Goal: Task Accomplishment & Management: Use online tool/utility

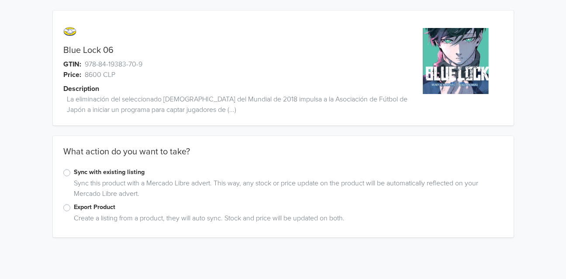
click at [74, 209] on label "Export Product" at bounding box center [288, 207] width 429 height 10
click at [0, 0] on input "Export Product" at bounding box center [0, 0] width 0 height 0
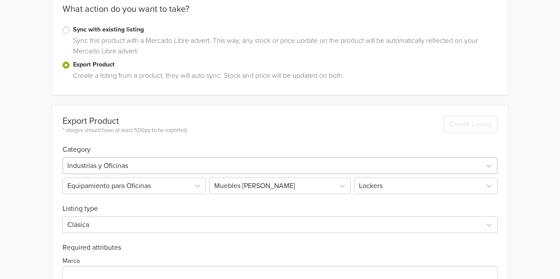
scroll to position [175, 0]
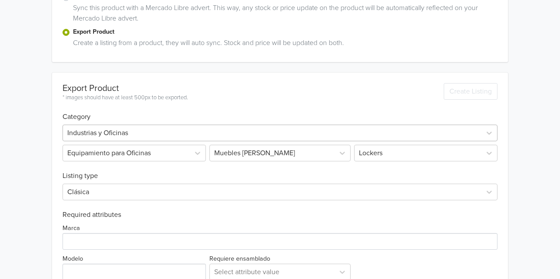
click at [132, 141] on div "Industrias y Oficinas" at bounding box center [279, 133] width 435 height 17
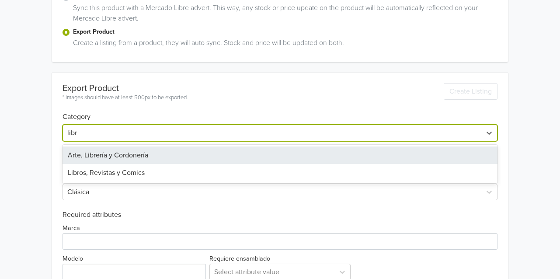
type input "libro"
click at [148, 151] on div "Libros, Revistas y Comics" at bounding box center [279, 154] width 435 height 17
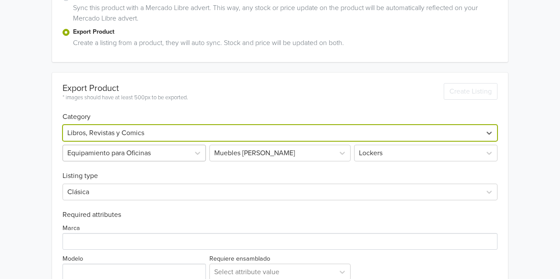
click at [111, 157] on div "Equipamiento para Oficinas" at bounding box center [134, 153] width 145 height 17
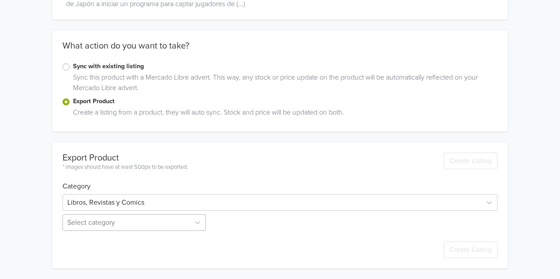
click at [129, 225] on div "Select category" at bounding box center [134, 222] width 145 height 17
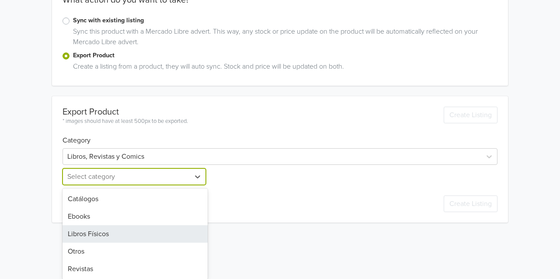
click at [122, 230] on div "Libros Físicos" at bounding box center [134, 233] width 145 height 17
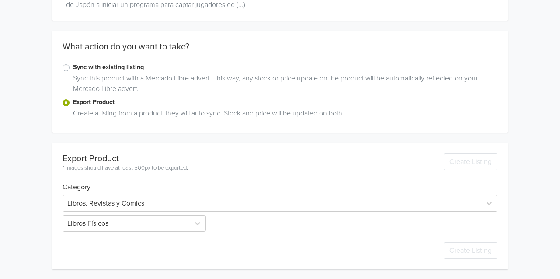
click at [19, 203] on div "Blue Lock 06 GTIN: 978-84-19383-70-9 Price: 8600 CLP Description La eliminación…" at bounding box center [280, 87] width 547 height 384
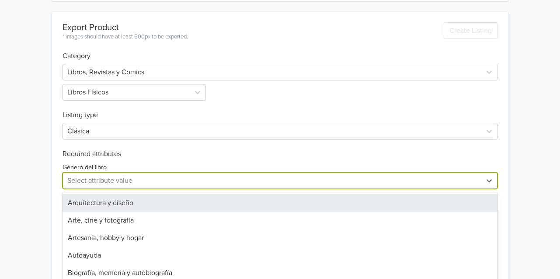
scroll to position [263, 0]
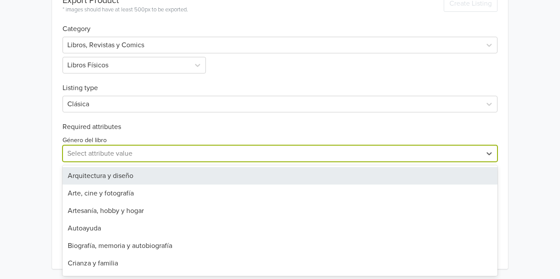
click at [109, 162] on div "28 results available. Use Up and Down to choose options, press Enter to select …" at bounding box center [279, 153] width 435 height 17
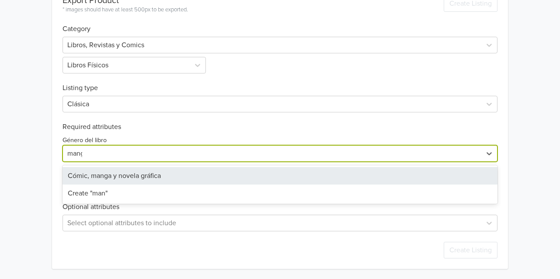
type input "manga"
click at [111, 177] on div "Cómic, manga y novela gráfica" at bounding box center [279, 175] width 435 height 17
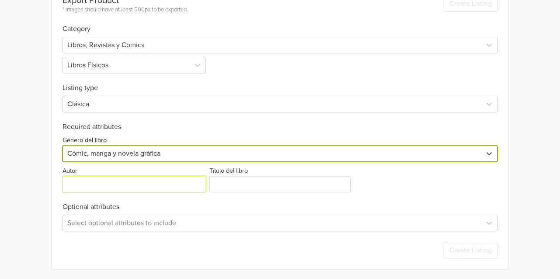
click at [95, 185] on input "Autor" at bounding box center [133, 184] width 143 height 17
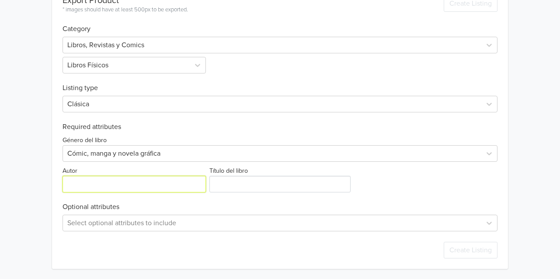
drag, startPoint x: 93, startPoint y: 185, endPoint x: 149, endPoint y: 184, distance: 55.5
click at [97, 184] on input "Autor" at bounding box center [133, 184] width 143 height 17
paste input "[PERSON_NAME]"
type input "[PERSON_NAME]"
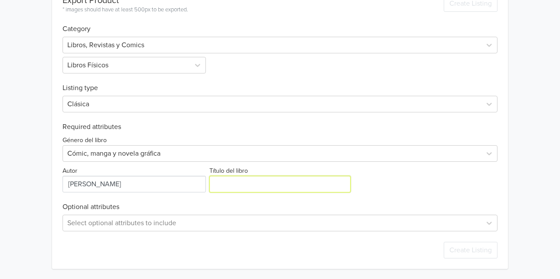
click at [246, 183] on input "Título del libro" at bounding box center [280, 184] width 142 height 17
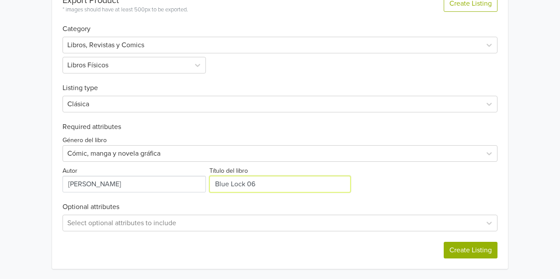
type input "Blue Lock 06"
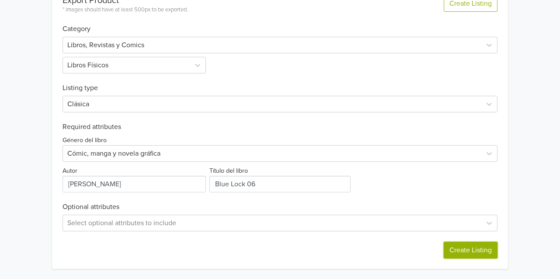
click at [482, 251] on button "Create Listing" at bounding box center [470, 250] width 54 height 17
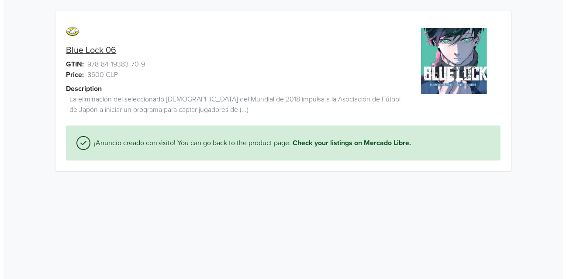
scroll to position [0, 0]
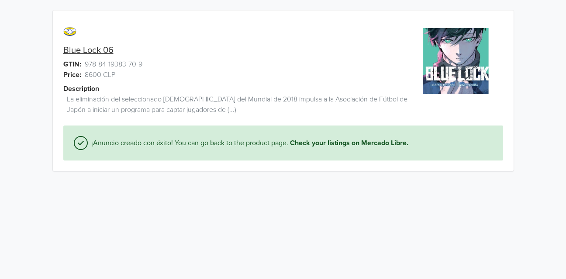
click at [71, 49] on link "Blue Lock 06" at bounding box center [88, 50] width 50 height 10
click at [96, 48] on link "Blue Lock 06" at bounding box center [88, 50] width 50 height 10
